Goal: Check status: Check status

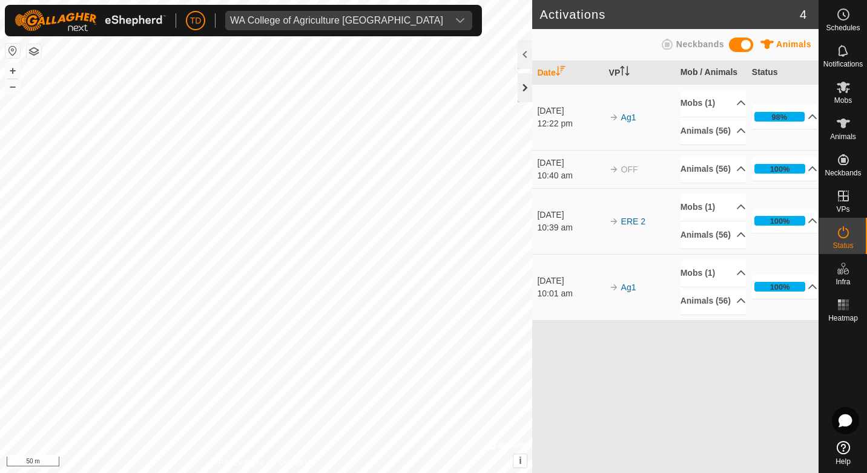
click at [523, 85] on div at bounding box center [524, 87] width 15 height 29
